Goal: Task Accomplishment & Management: Manage account settings

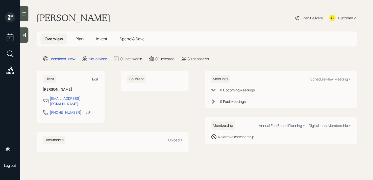
click at [20, 37] on div "Log out" at bounding box center [10, 90] width 20 height 180
click at [27, 37] on div at bounding box center [24, 34] width 8 height 15
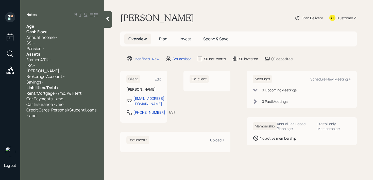
click at [43, 26] on div "Age:" at bounding box center [62, 26] width 72 height 6
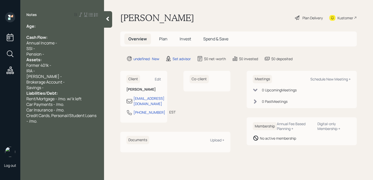
click at [46, 56] on div "Pension -" at bounding box center [62, 54] width 72 height 6
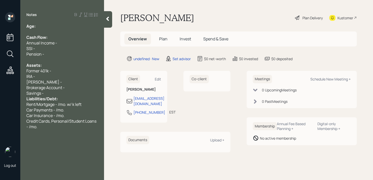
click at [55, 94] on div "Savings -" at bounding box center [62, 93] width 72 height 6
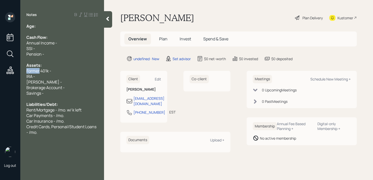
drag, startPoint x: 39, startPoint y: 70, endPoint x: 10, endPoint y: 70, distance: 28.7
click at [10, 70] on div "Log out Notes Age: Cash Flow: Annual Income - SSI - Pension - Assets: Former 40…" at bounding box center [186, 90] width 373 height 180
click at [69, 71] on div "Current 401k -" at bounding box center [62, 71] width 72 height 6
click at [41, 25] on div "Age:" at bounding box center [62, 26] width 72 height 6
click at [75, 89] on div "Brokerage Account -" at bounding box center [62, 88] width 72 height 6
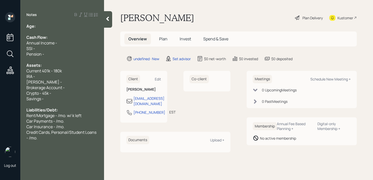
click at [79, 94] on div "Crypto - 45k -" at bounding box center [62, 93] width 72 height 6
click at [346, 16] on div "Kustomer" at bounding box center [345, 17] width 16 height 5
